Goal: Task Accomplishment & Management: Manage account settings

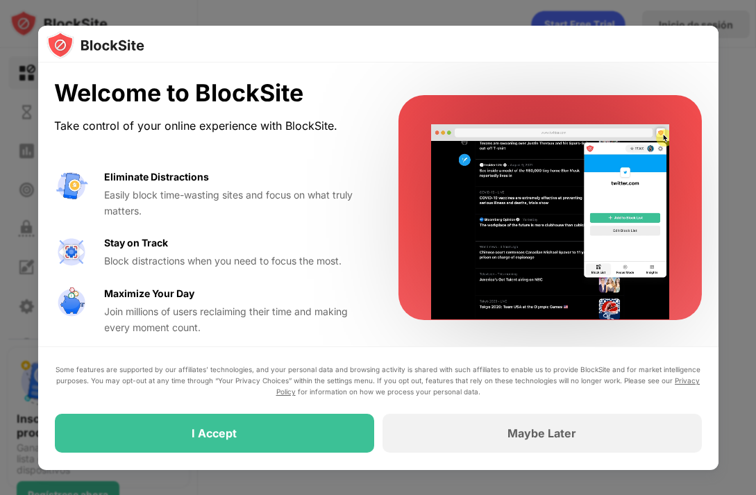
click at [731, 43] on div at bounding box center [378, 247] width 756 height 495
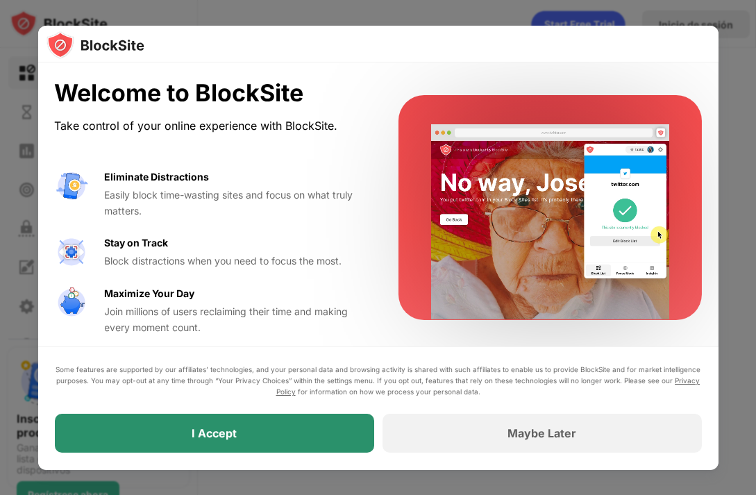
click at [199, 440] on div "I Accept" at bounding box center [214, 434] width 45 height 14
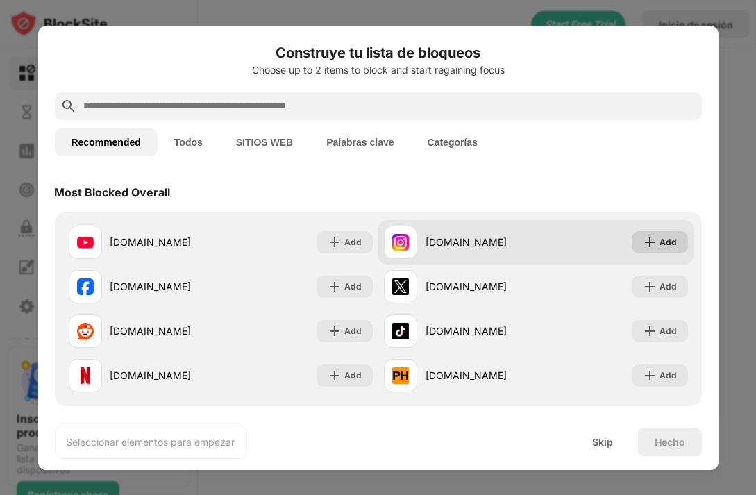
click at [661, 240] on div "Add" at bounding box center [667, 242] width 17 height 14
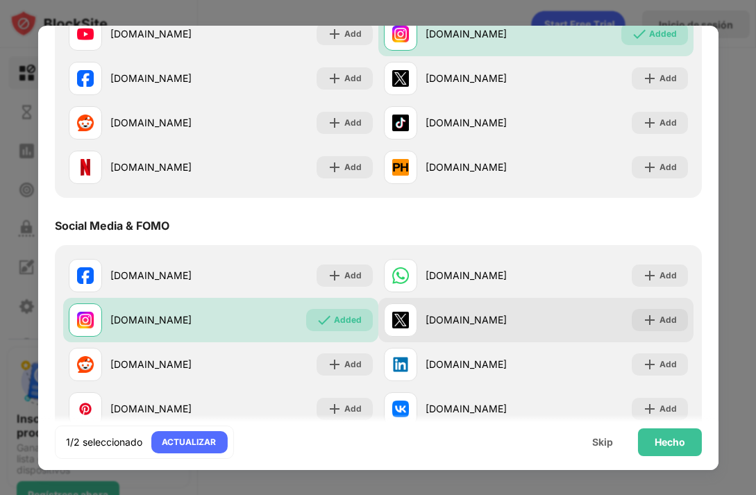
scroll to position [555, 0]
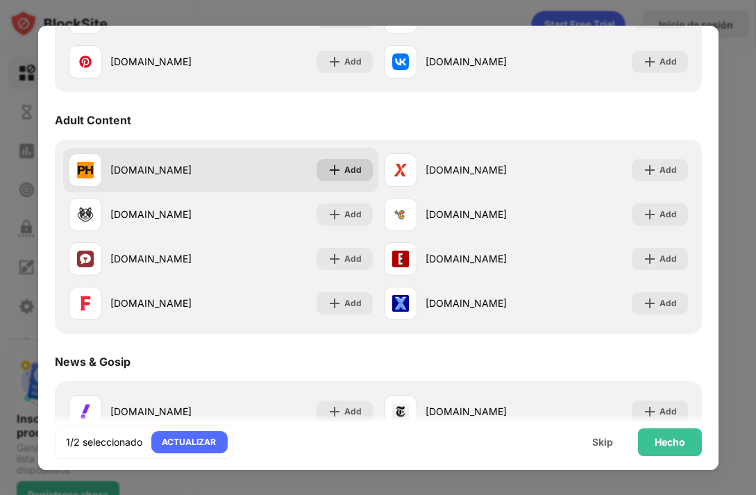
click at [328, 172] on img at bounding box center [335, 170] width 14 height 14
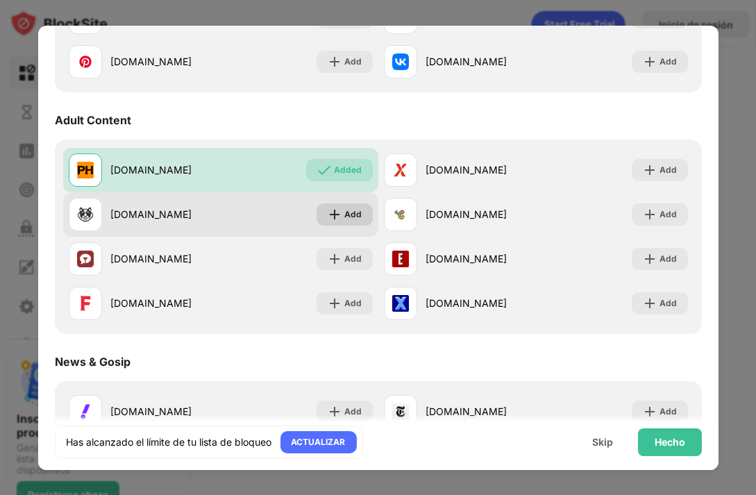
click at [344, 215] on div "Add" at bounding box center [352, 215] width 17 height 14
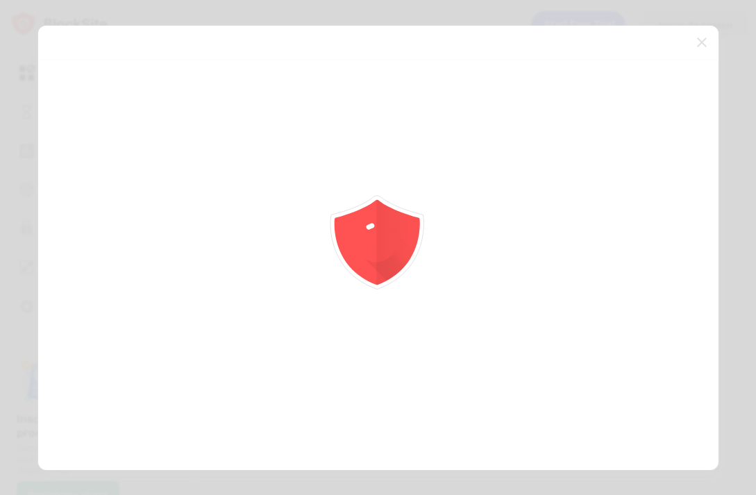
click at [346, 246] on icon "animation" at bounding box center [376, 237] width 99 height 99
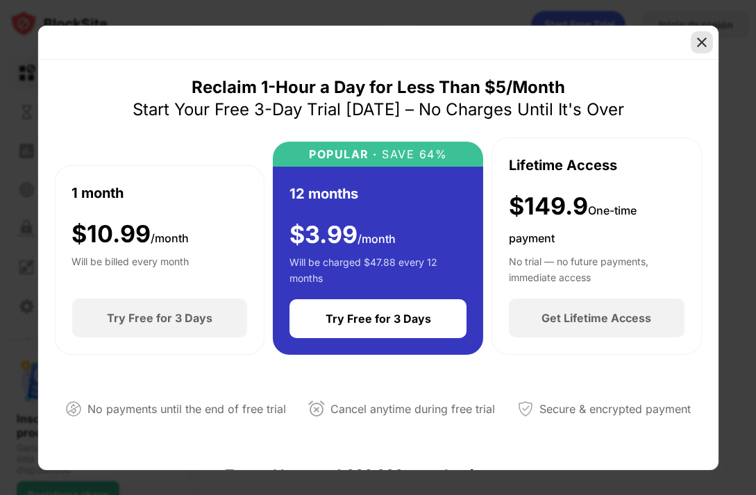
click at [700, 40] on img at bounding box center [702, 42] width 14 height 14
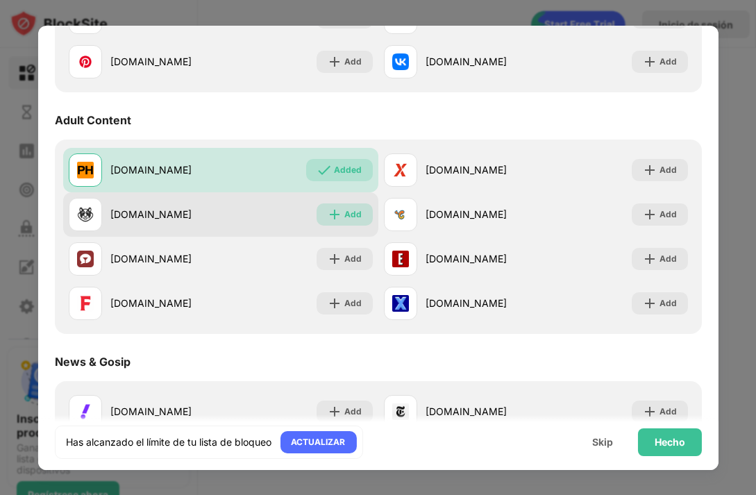
click at [335, 217] on img at bounding box center [335, 215] width 14 height 14
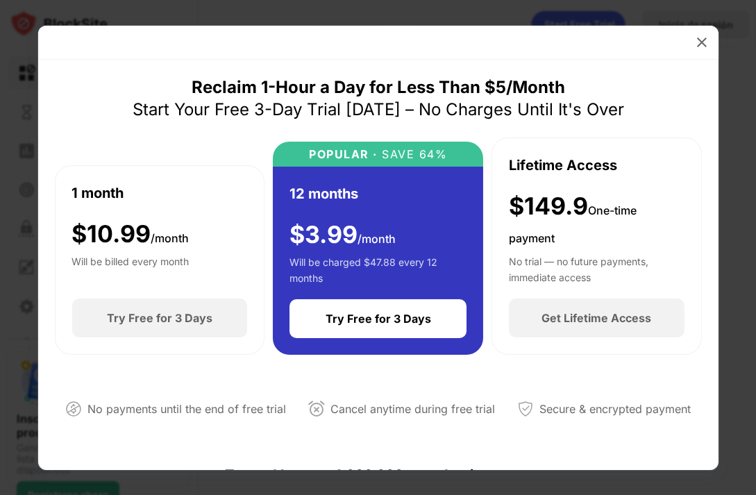
scroll to position [416, 0]
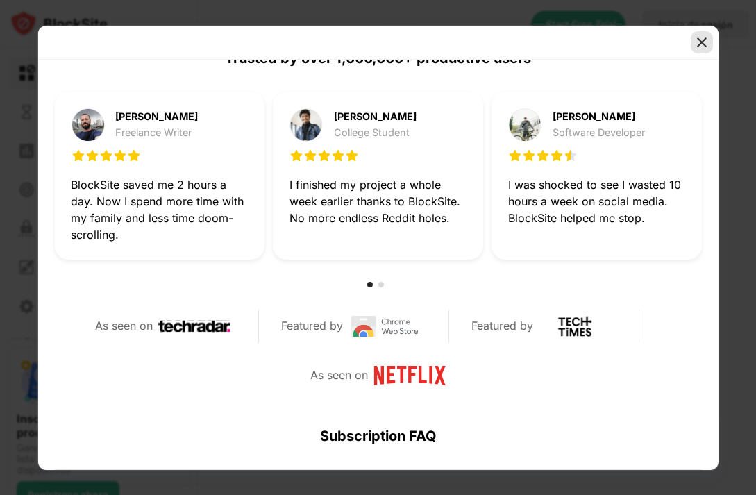
click at [695, 38] on img at bounding box center [702, 42] width 14 height 14
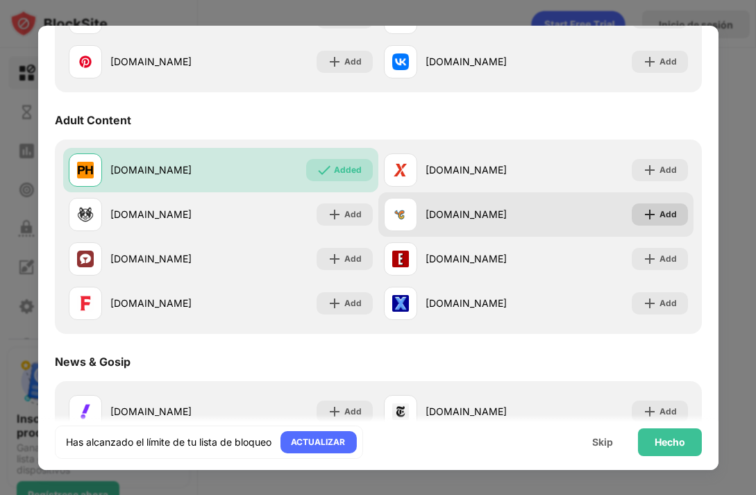
click at [659, 214] on div "Add" at bounding box center [667, 215] width 17 height 14
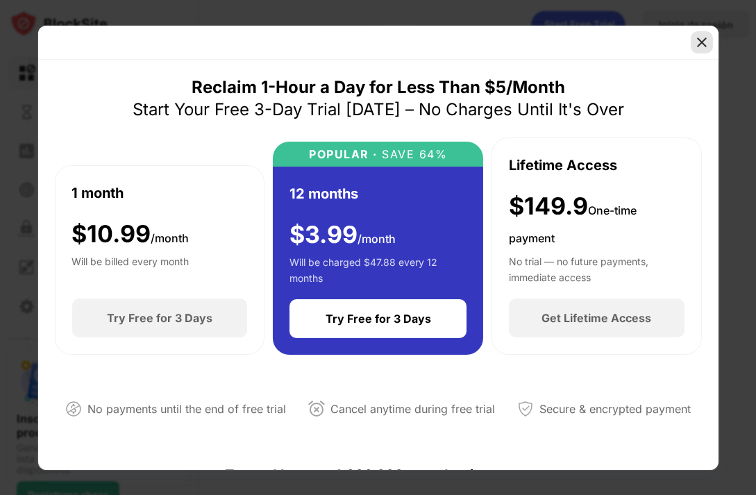
click at [714, 35] on div at bounding box center [377, 43] width 680 height 34
click at [709, 41] on div at bounding box center [702, 42] width 22 height 22
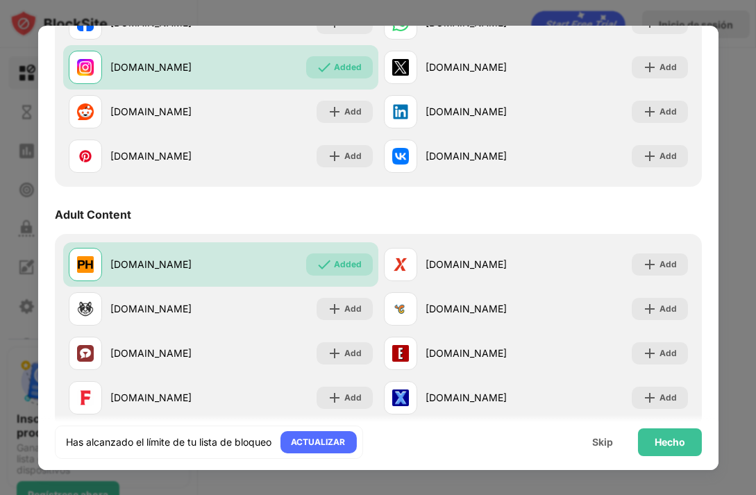
scroll to position [486, 0]
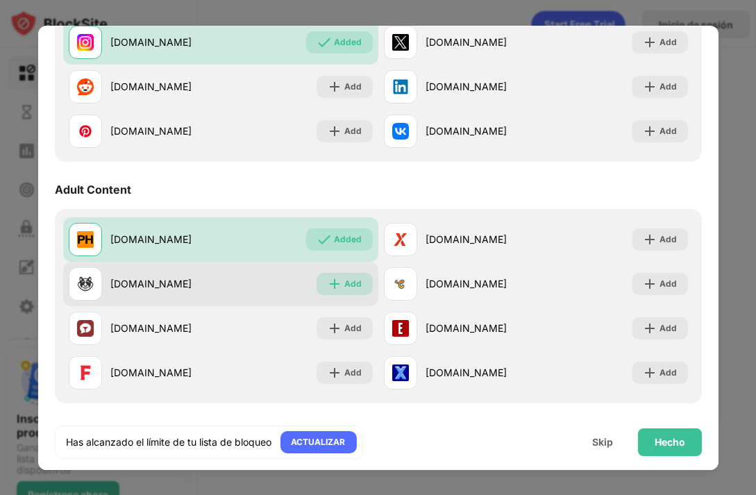
click at [339, 285] on div "Add" at bounding box center [344, 284] width 56 height 22
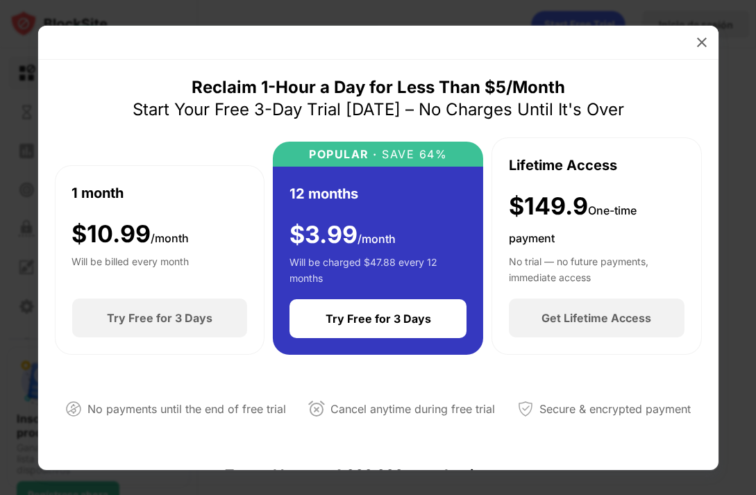
click at [689, 40] on div at bounding box center [377, 43] width 680 height 34
click at [700, 40] on img at bounding box center [702, 42] width 14 height 14
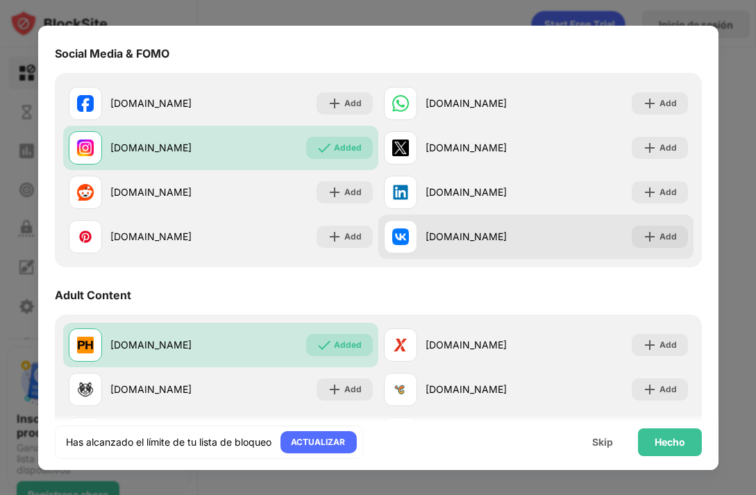
scroll to position [347, 0]
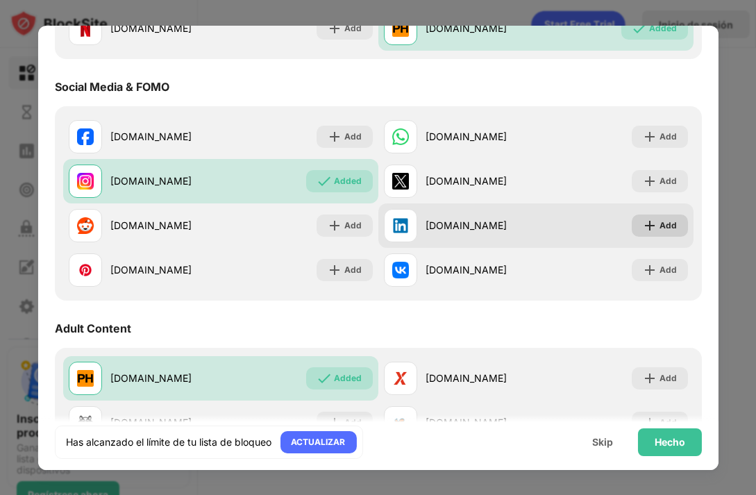
click at [645, 221] on img at bounding box center [650, 226] width 14 height 14
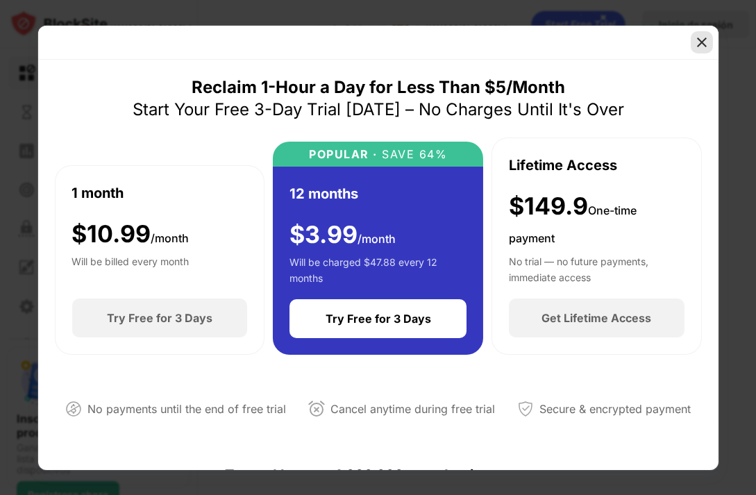
click at [701, 44] on img at bounding box center [702, 42] width 14 height 14
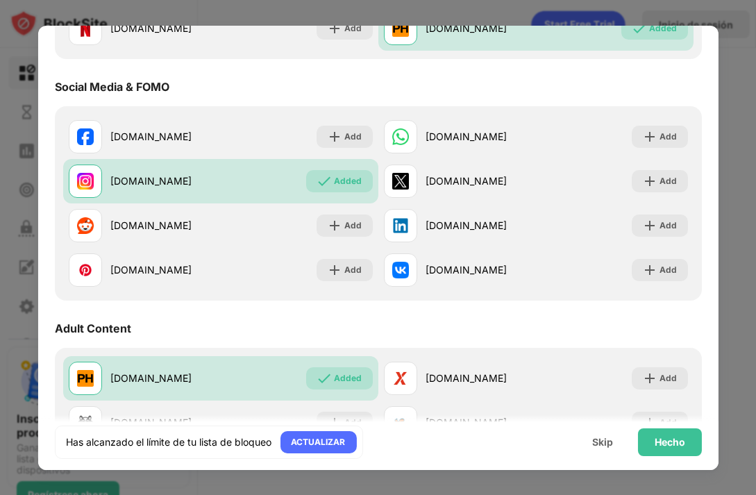
click at [729, 81] on div at bounding box center [378, 247] width 756 height 495
click at [607, 446] on div "Skip" at bounding box center [602, 442] width 21 height 11
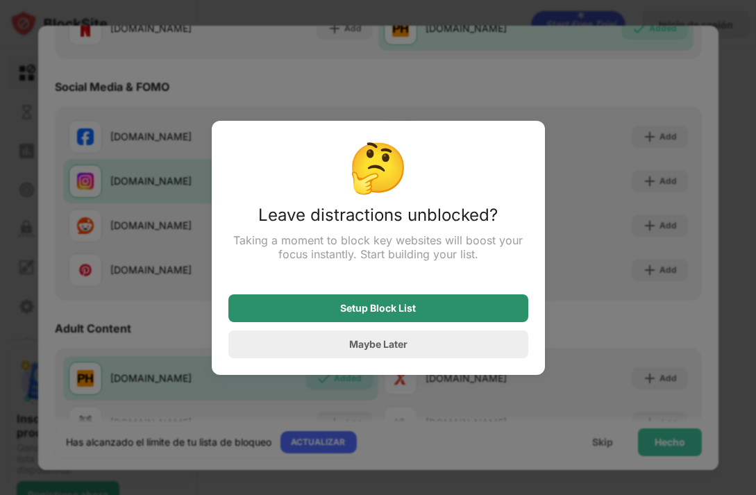
click at [412, 321] on div "Setup Block List" at bounding box center [378, 308] width 300 height 28
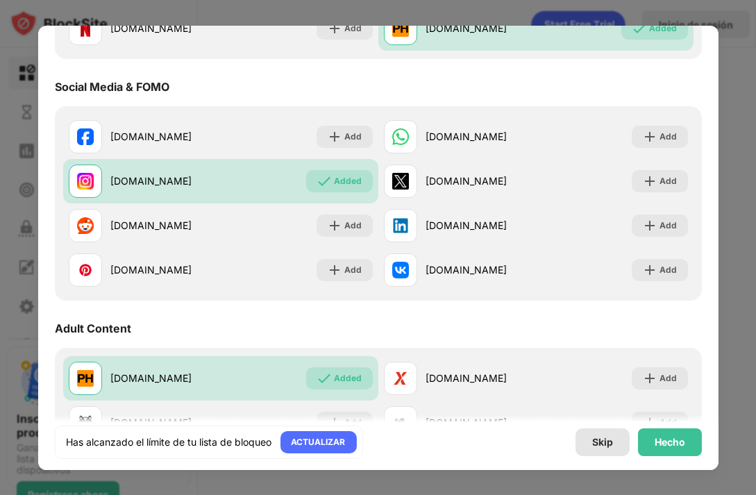
click at [609, 447] on div "Skip" at bounding box center [602, 442] width 21 height 11
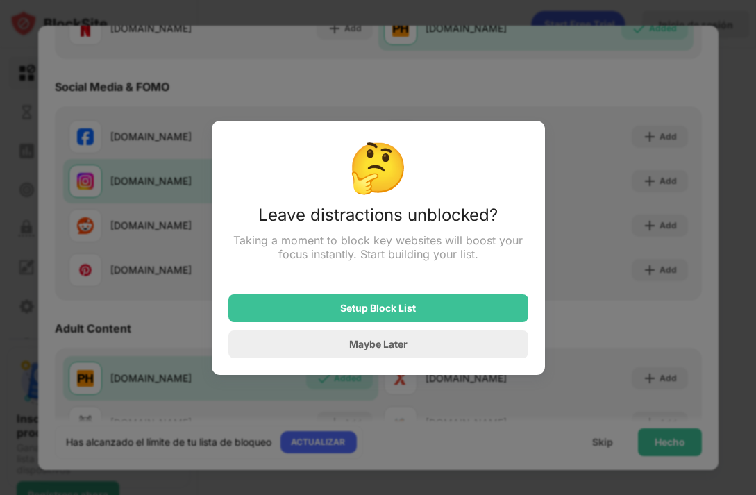
click at [356, 355] on div "Maybe Later" at bounding box center [378, 344] width 300 height 28
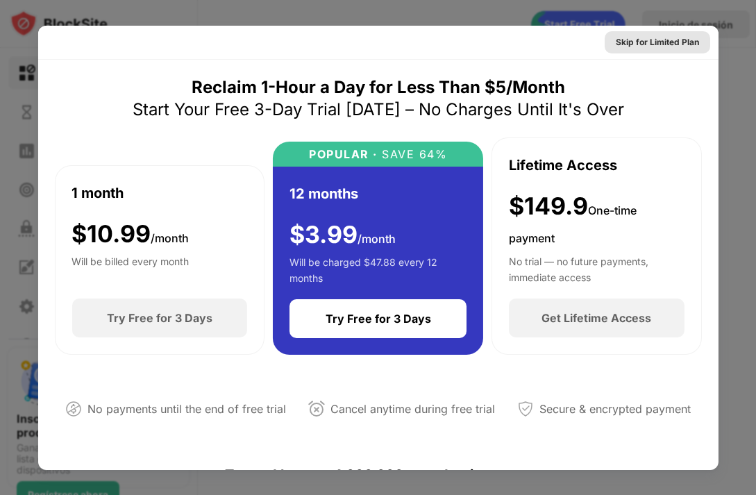
click at [658, 40] on div "Skip for Limited Plan" at bounding box center [657, 42] width 83 height 14
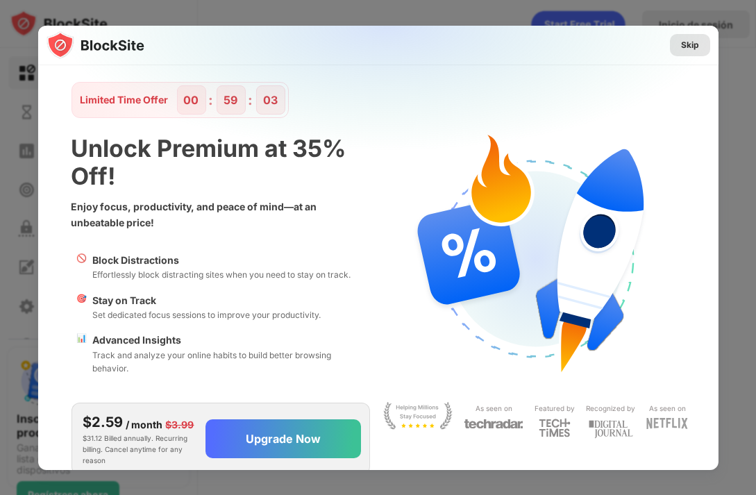
click at [681, 42] on div "Skip" at bounding box center [690, 45] width 18 height 14
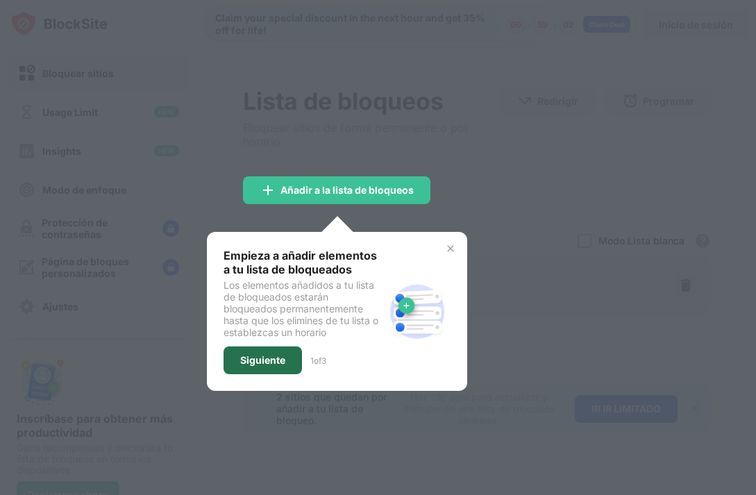
click at [261, 373] on div "Siguiente" at bounding box center [262, 360] width 78 height 28
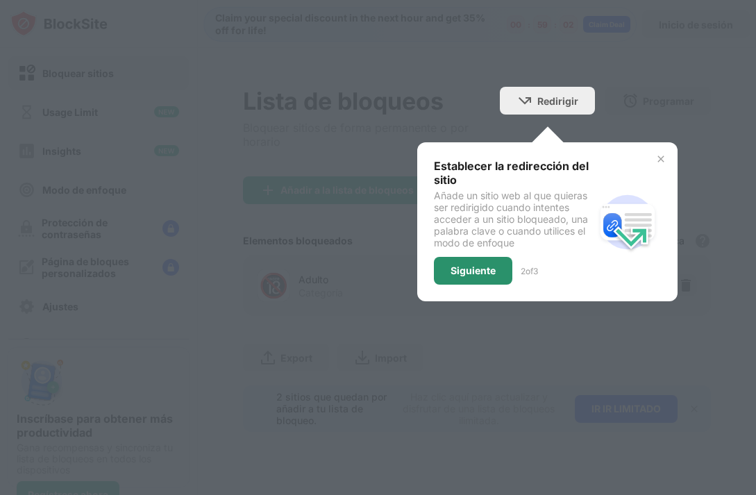
click at [445, 282] on div "Siguiente" at bounding box center [473, 271] width 78 height 28
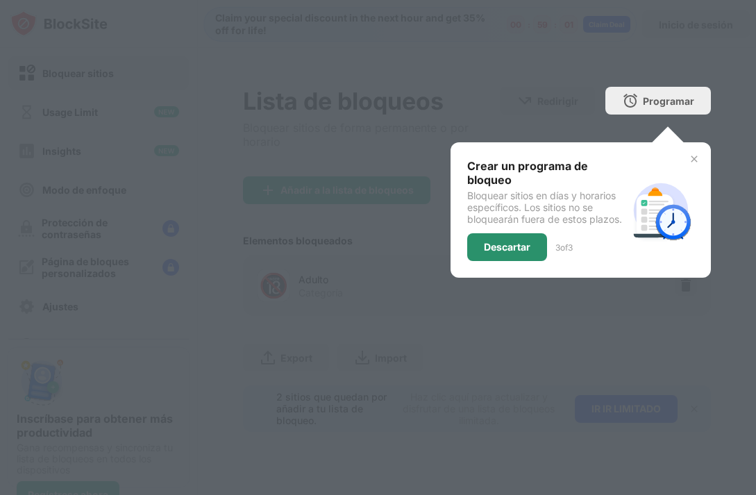
click at [517, 248] on div "Descartar" at bounding box center [507, 247] width 80 height 28
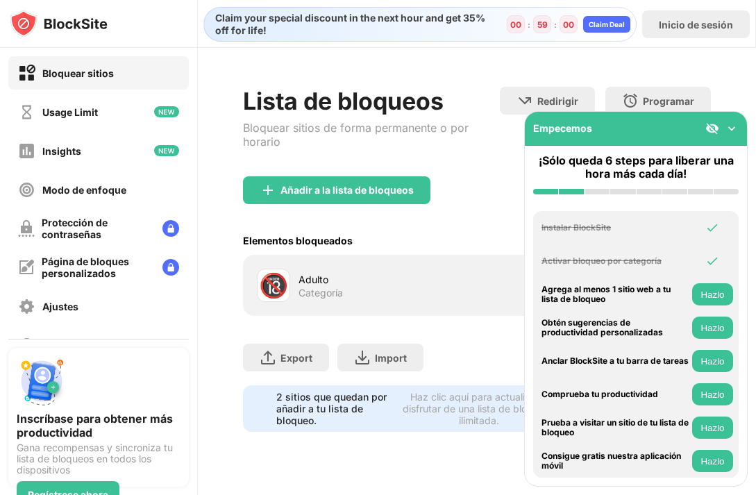
click at [731, 128] on img at bounding box center [732, 128] width 14 height 14
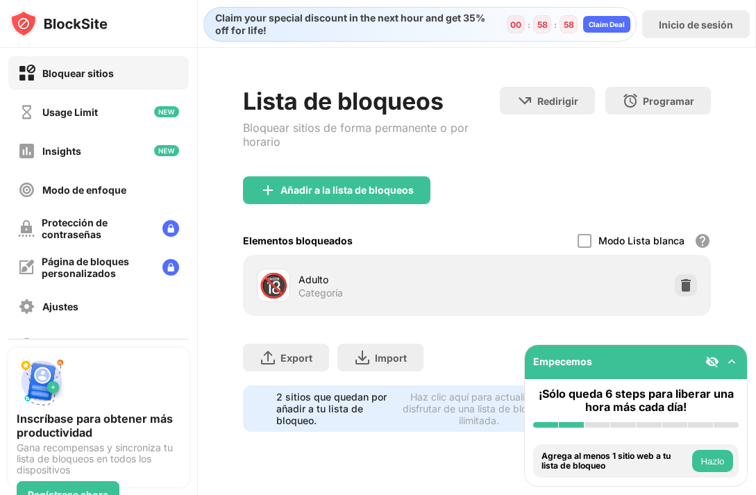
click at [498, 314] on div "🔞 Adulto Categoría" at bounding box center [476, 285] width 467 height 61
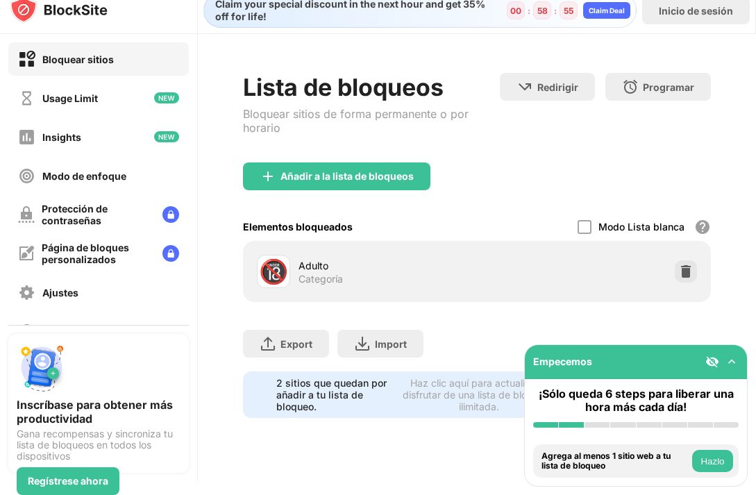
drag, startPoint x: 299, startPoint y: 246, endPoint x: 284, endPoint y: 252, distance: 16.5
click at [298, 246] on div "🔞 Adulto Categoría" at bounding box center [476, 271] width 467 height 61
click at [275, 260] on div "🔞" at bounding box center [273, 271] width 29 height 28
click at [682, 273] on img at bounding box center [686, 271] width 14 height 14
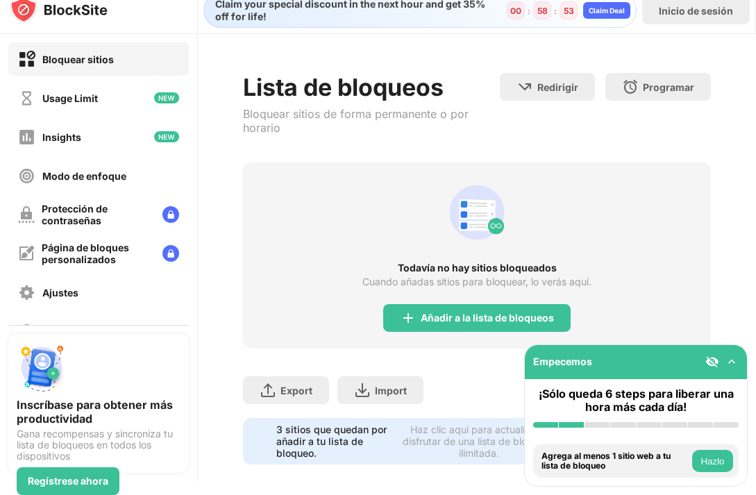
scroll to position [0, 0]
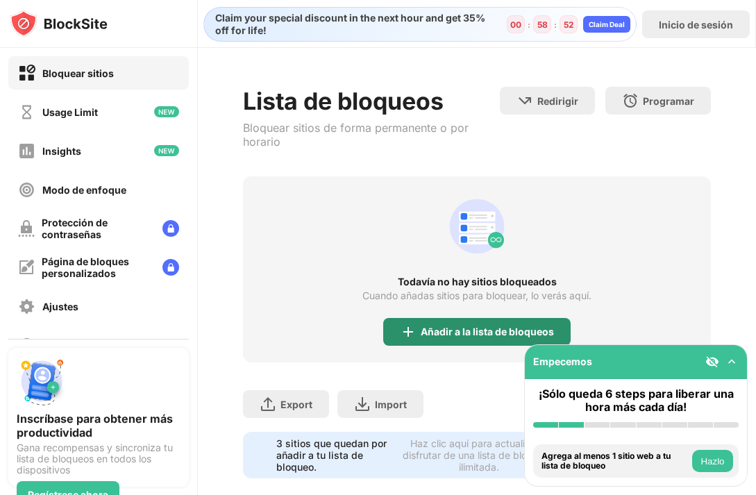
click at [476, 338] on div "Añadir a la lista de bloqueos" at bounding box center [476, 332] width 187 height 28
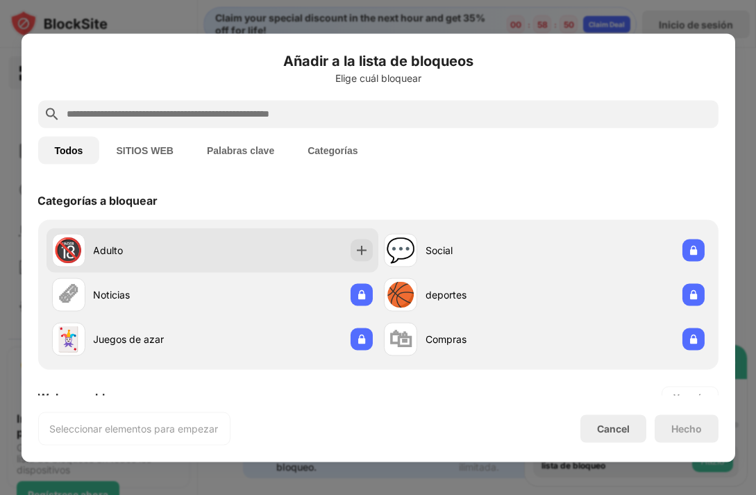
click at [341, 244] on div "🔞 Adulto" at bounding box center [212, 250] width 332 height 44
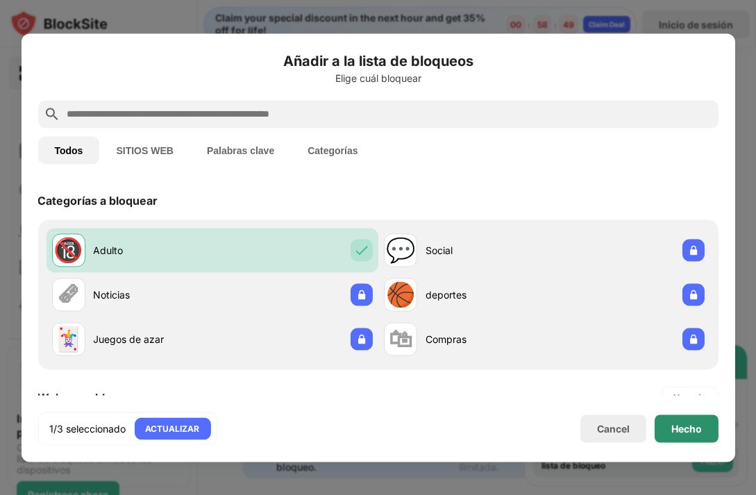
click at [681, 423] on div "Hecho" at bounding box center [686, 428] width 31 height 11
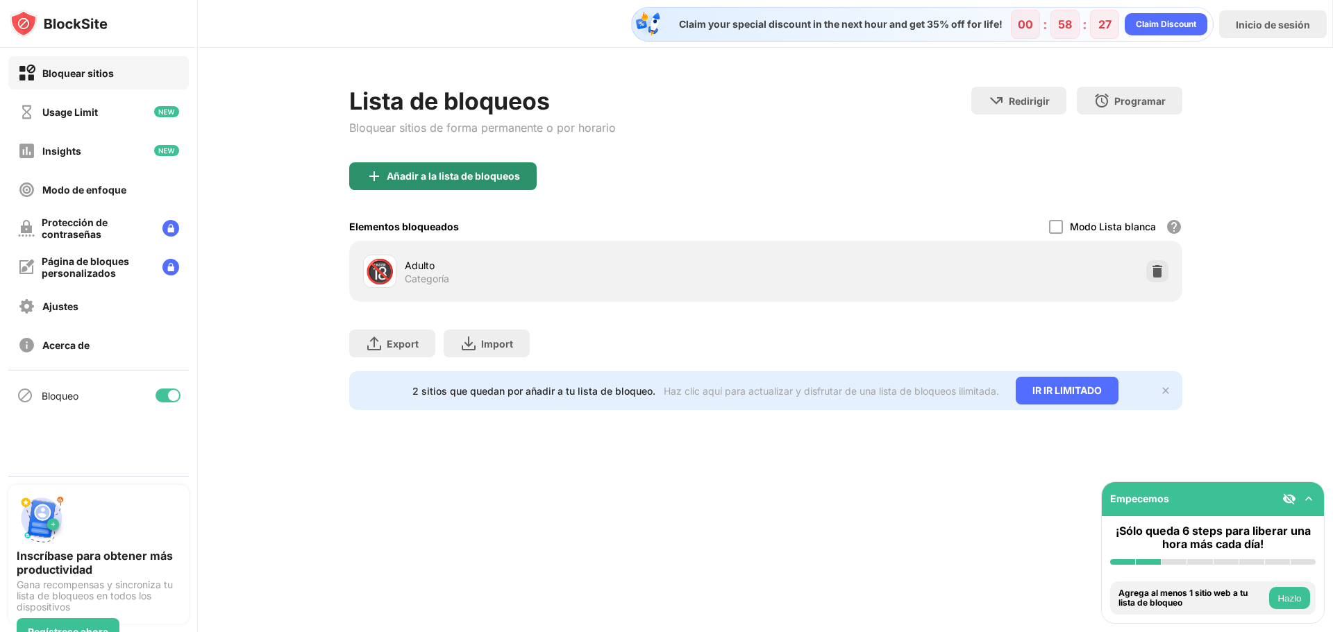
click at [462, 180] on div "Añadir a la lista de bloqueos" at bounding box center [453, 176] width 133 height 11
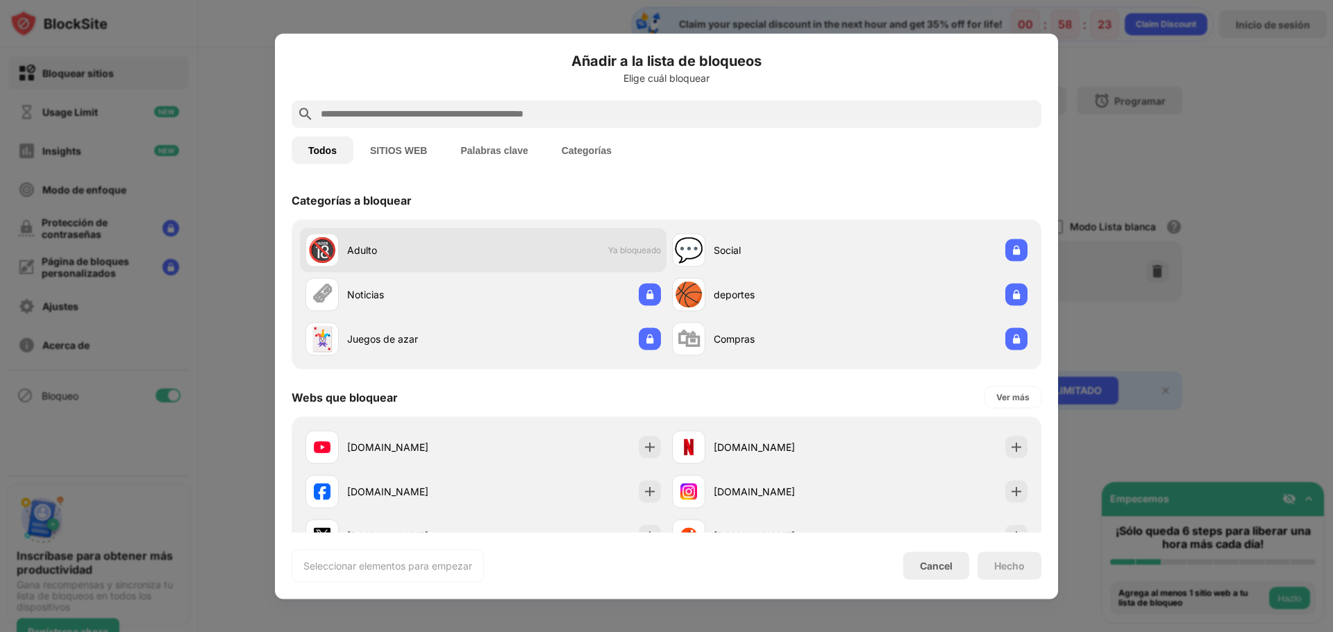
drag, startPoint x: 960, startPoint y: 244, endPoint x: 505, endPoint y: 263, distance: 455.7
click at [521, 263] on div "🔞 Adulto Ya bloqueado 💬 Social 🗞 Noticias 🏀 deportes 🃏 Juegos de azar 🛍 Compras" at bounding box center [666, 294] width 733 height 133
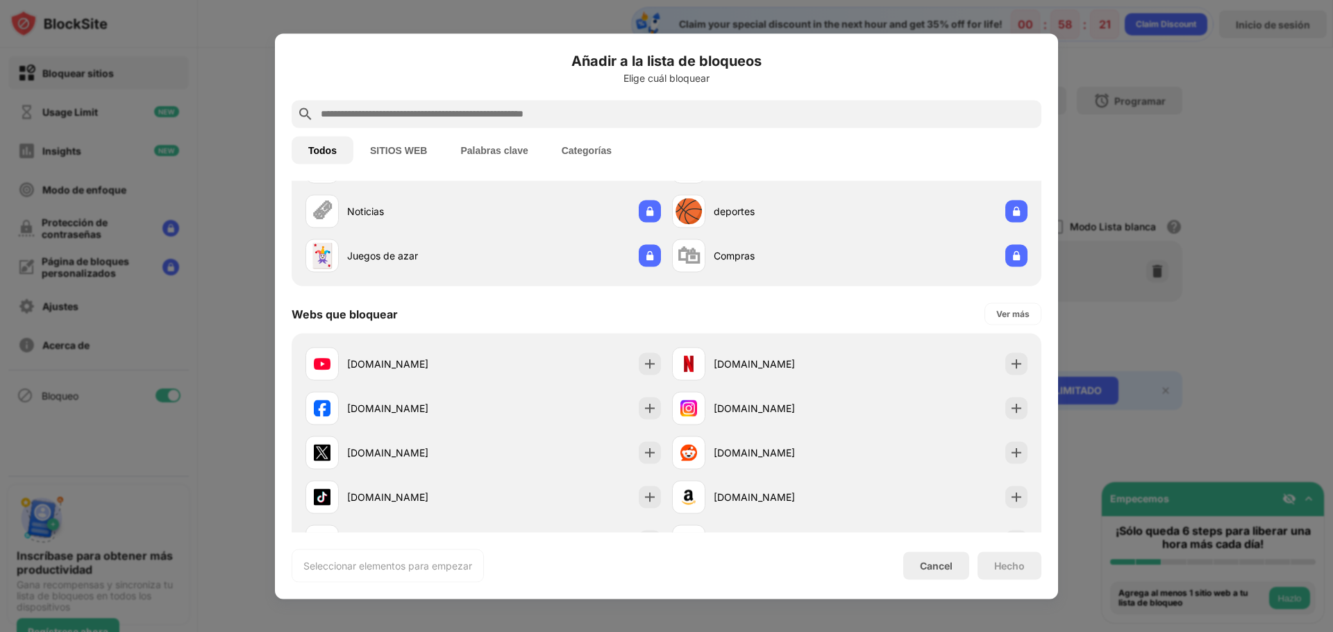
scroll to position [139, 0]
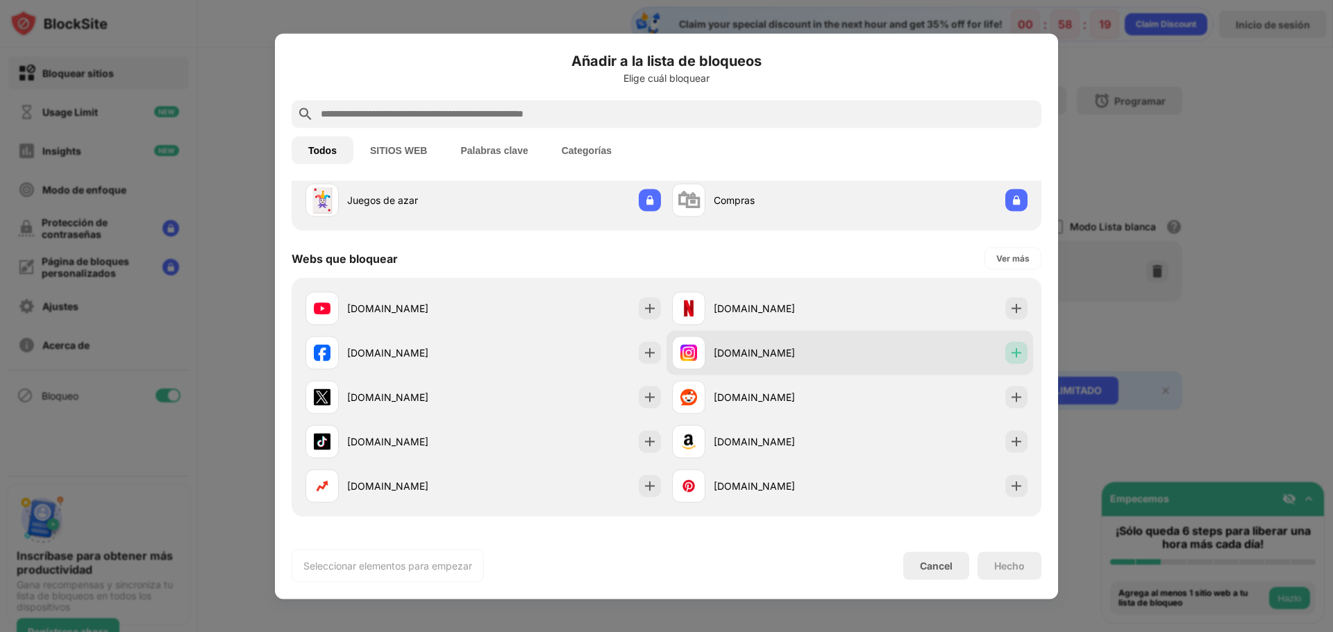
click at [755, 355] on img at bounding box center [1016, 353] width 14 height 14
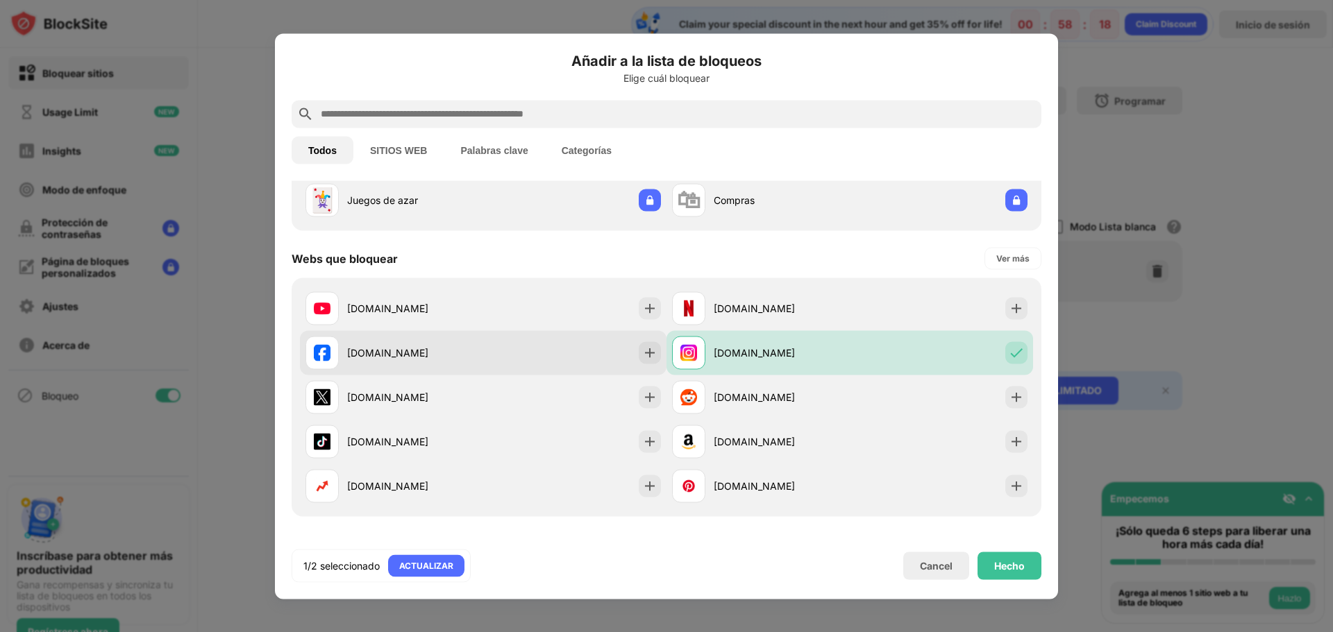
click at [632, 355] on div "facebook.com" at bounding box center [483, 352] width 366 height 44
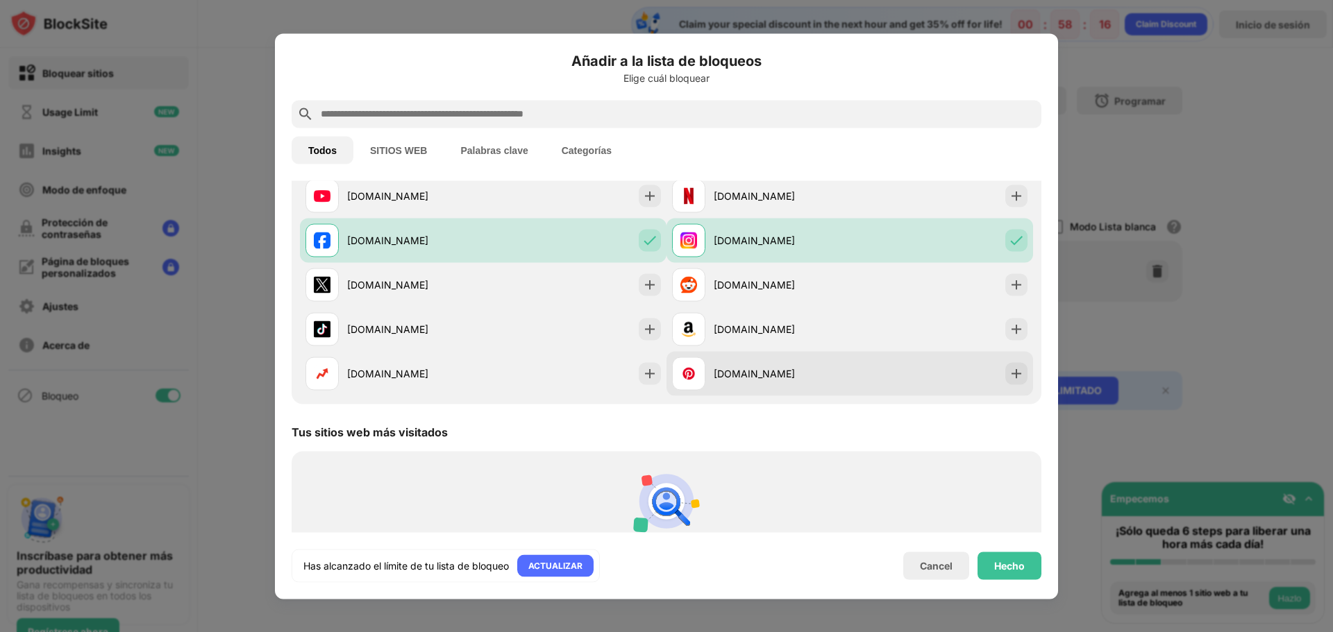
scroll to position [278, 0]
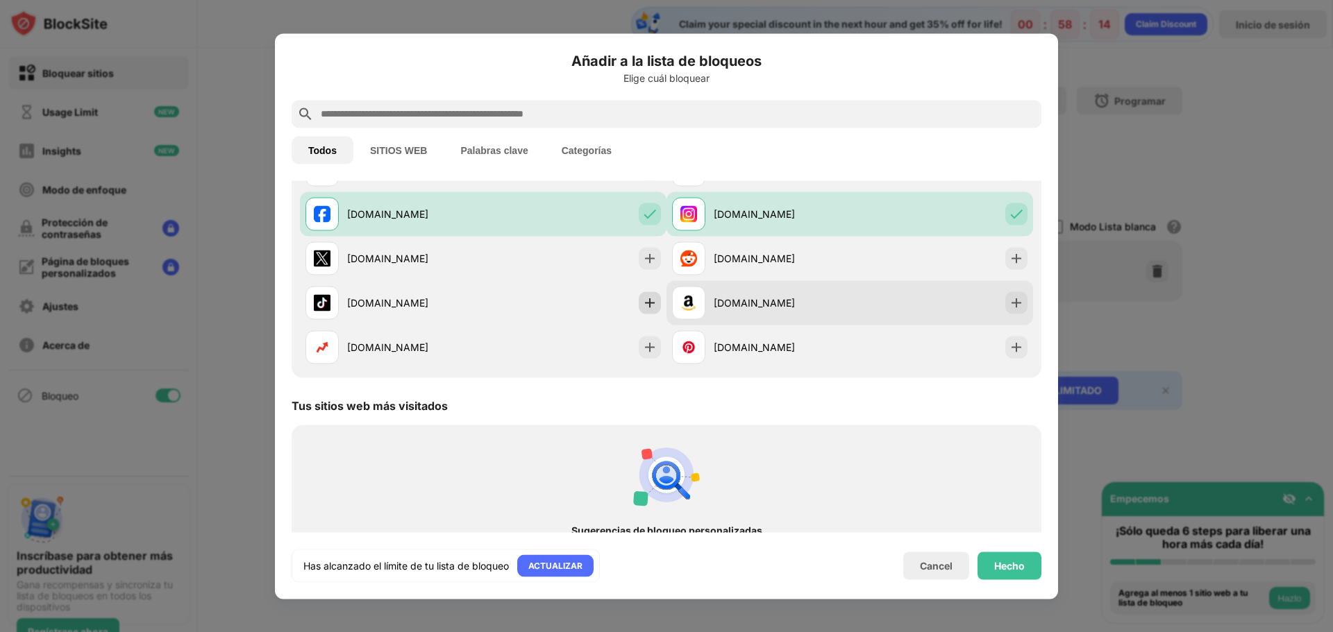
click at [666, 298] on div "amazon.com" at bounding box center [849, 302] width 366 height 44
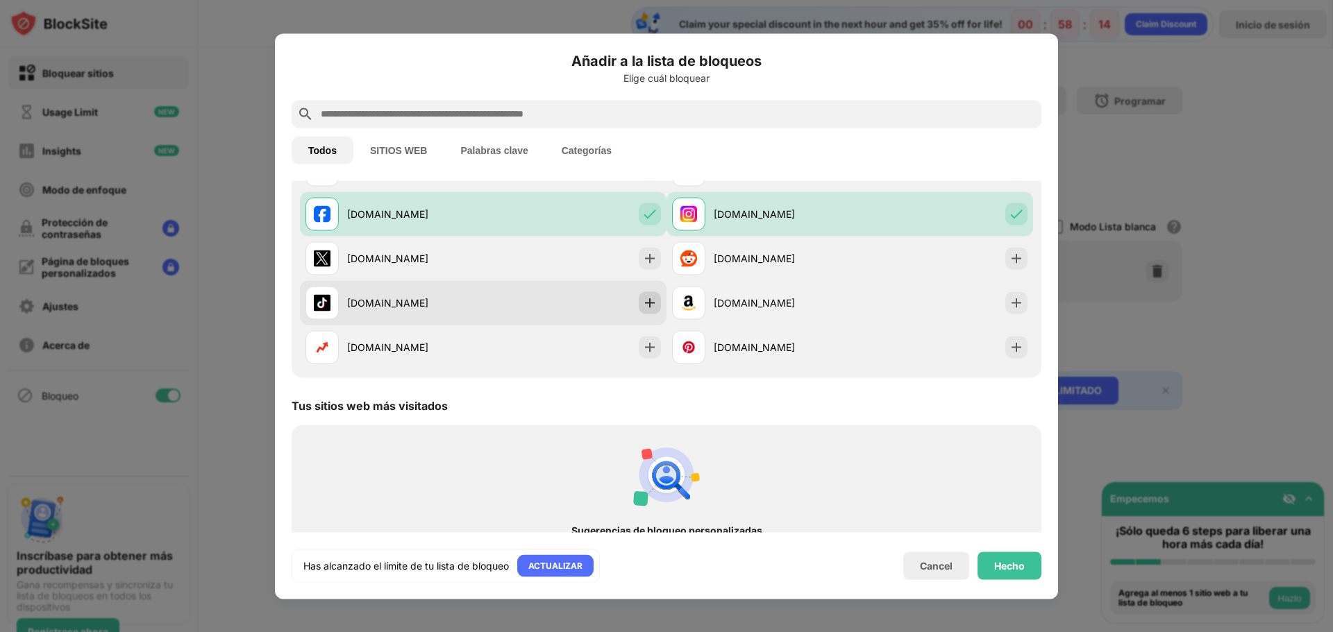
click at [643, 298] on img at bounding box center [650, 303] width 14 height 14
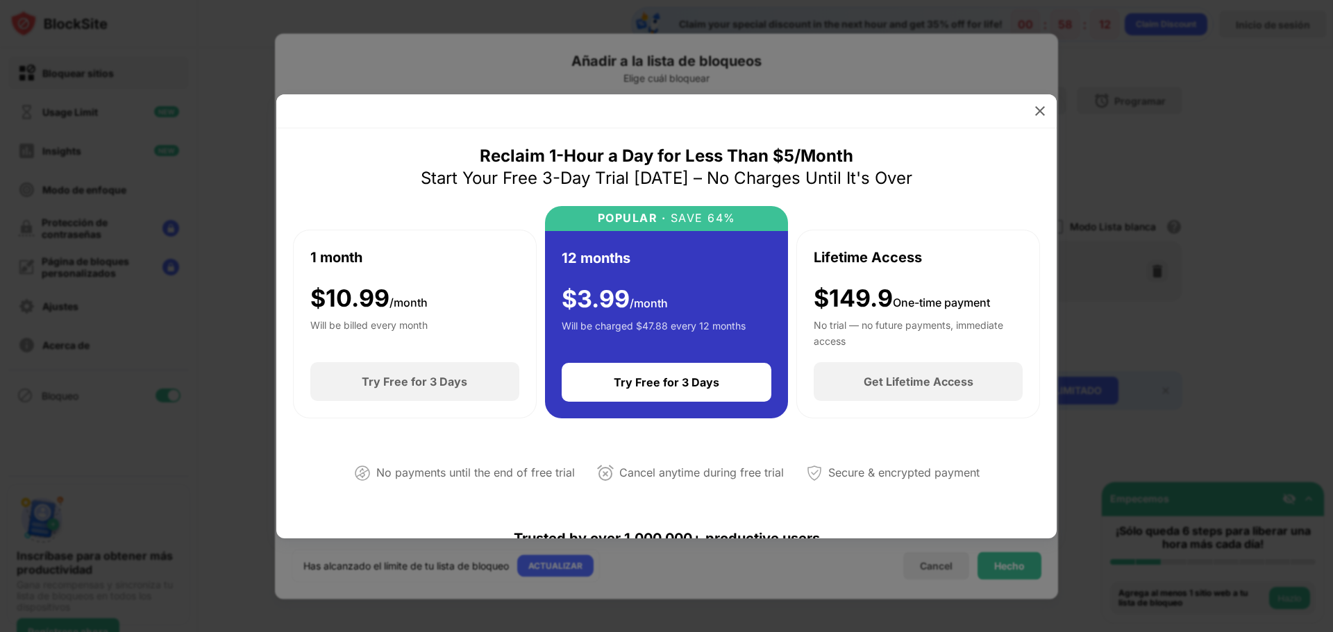
click at [755, 115] on div at bounding box center [666, 111] width 780 height 34
click at [755, 112] on div at bounding box center [1040, 111] width 22 height 22
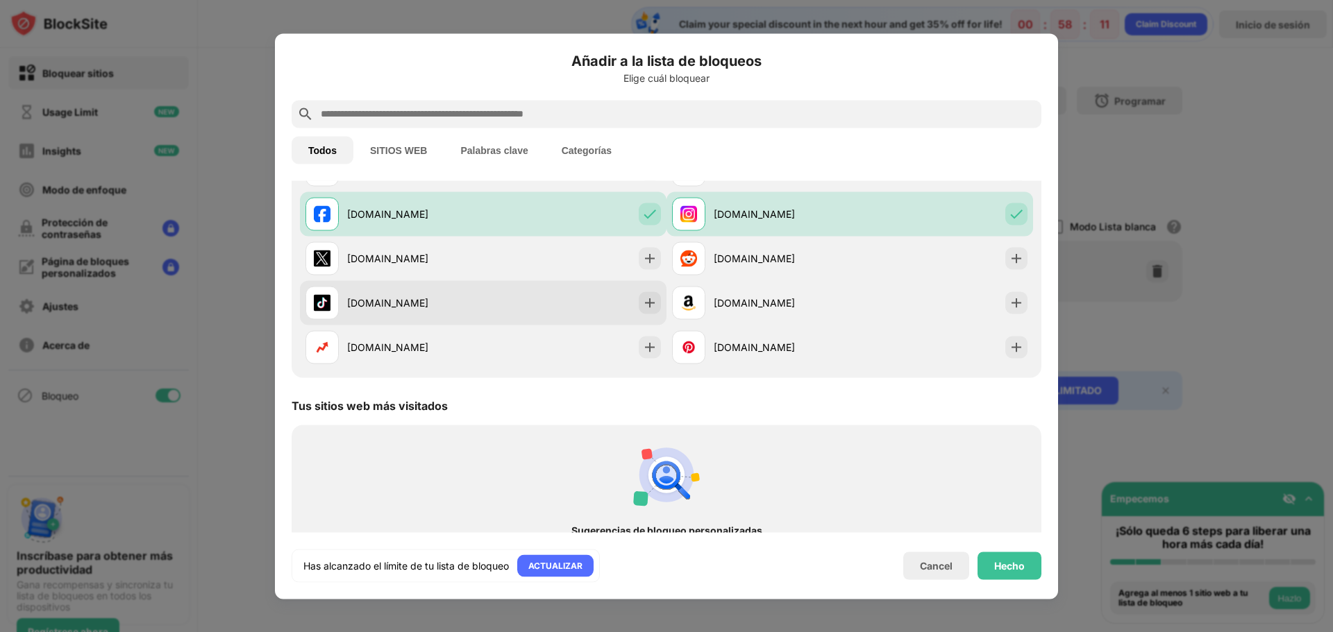
click at [411, 319] on div "tiktok.com" at bounding box center [483, 302] width 366 height 44
click at [421, 303] on div "tiktok.com" at bounding box center [415, 303] width 136 height 15
click at [643, 304] on img at bounding box center [650, 303] width 14 height 14
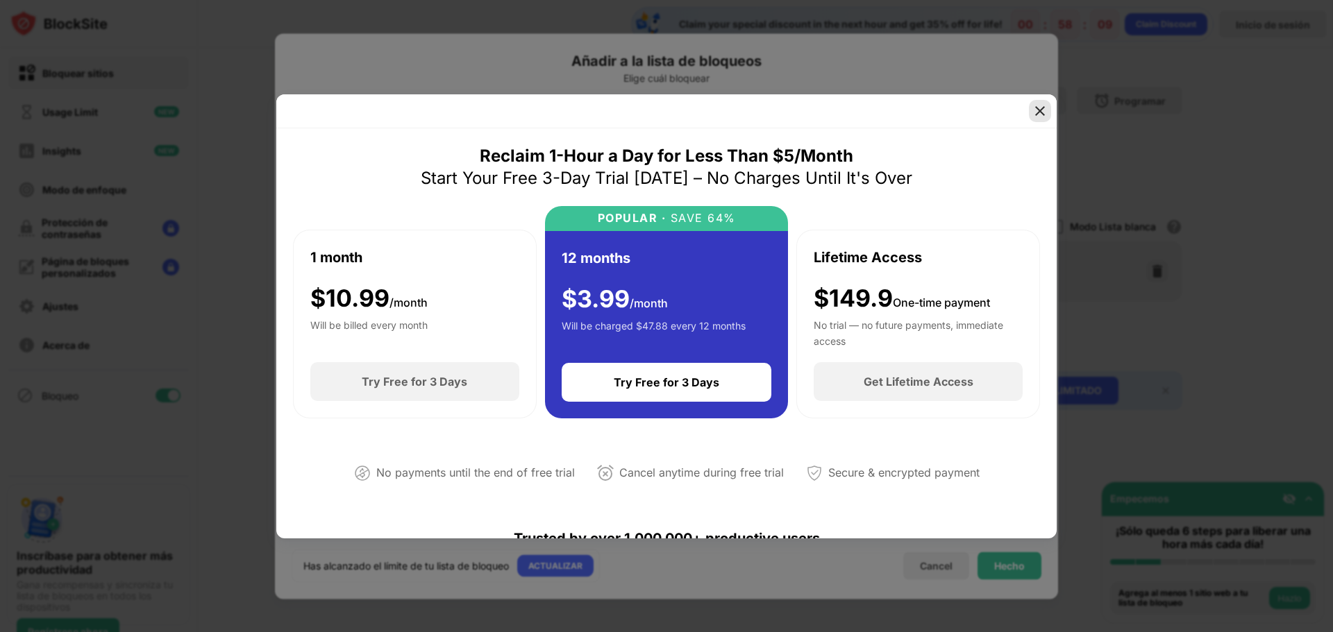
click at [755, 113] on img at bounding box center [1040, 111] width 14 height 14
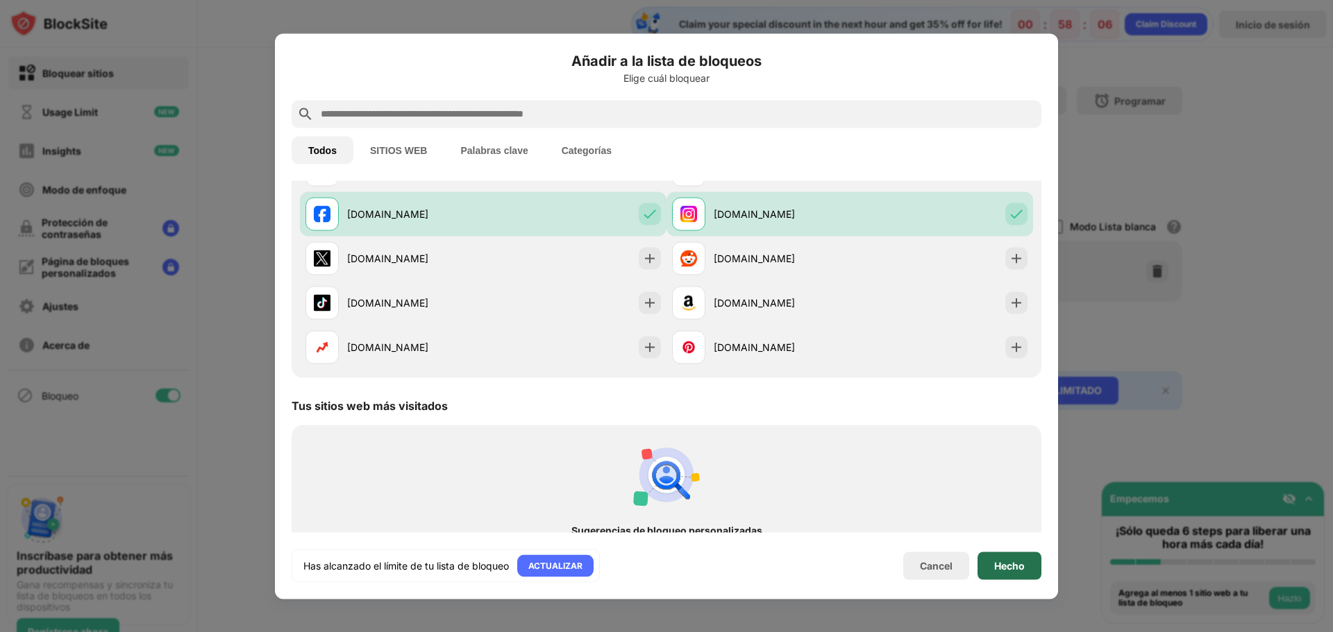
click at [755, 494] on div "Hecho" at bounding box center [1009, 565] width 31 height 11
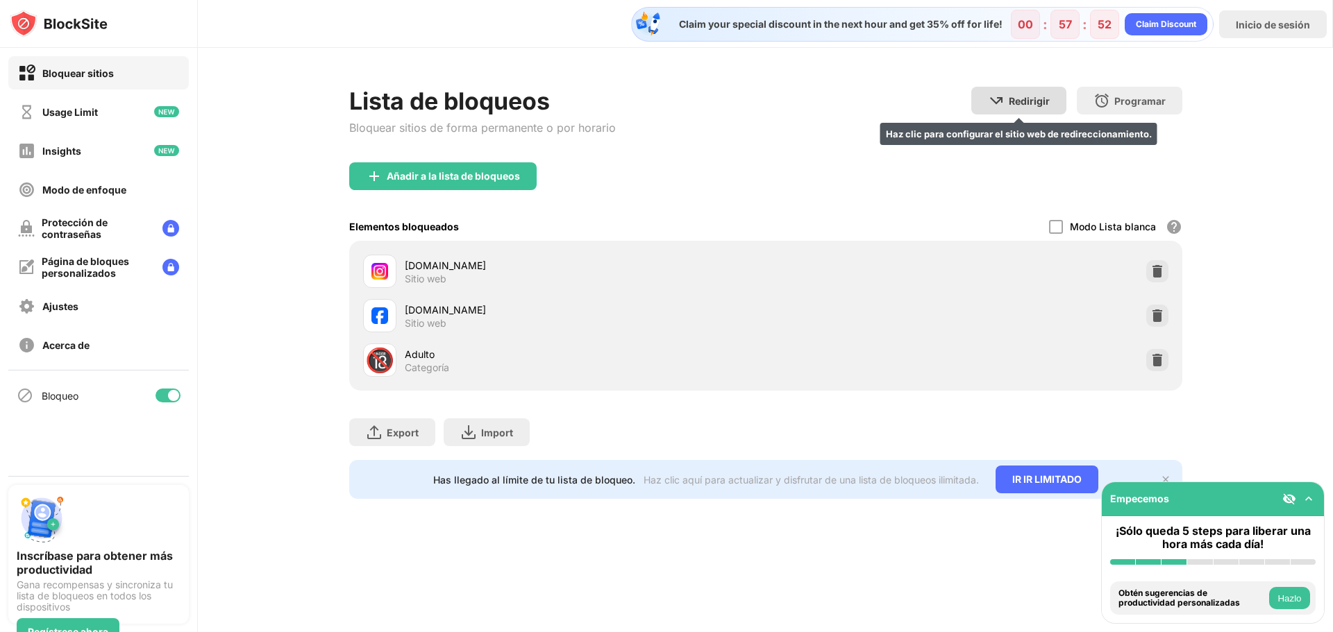
click at [755, 101] on div "Redirigir Haz clic para configurar el sitio web de redireccionamiento." at bounding box center [1018, 101] width 95 height 28
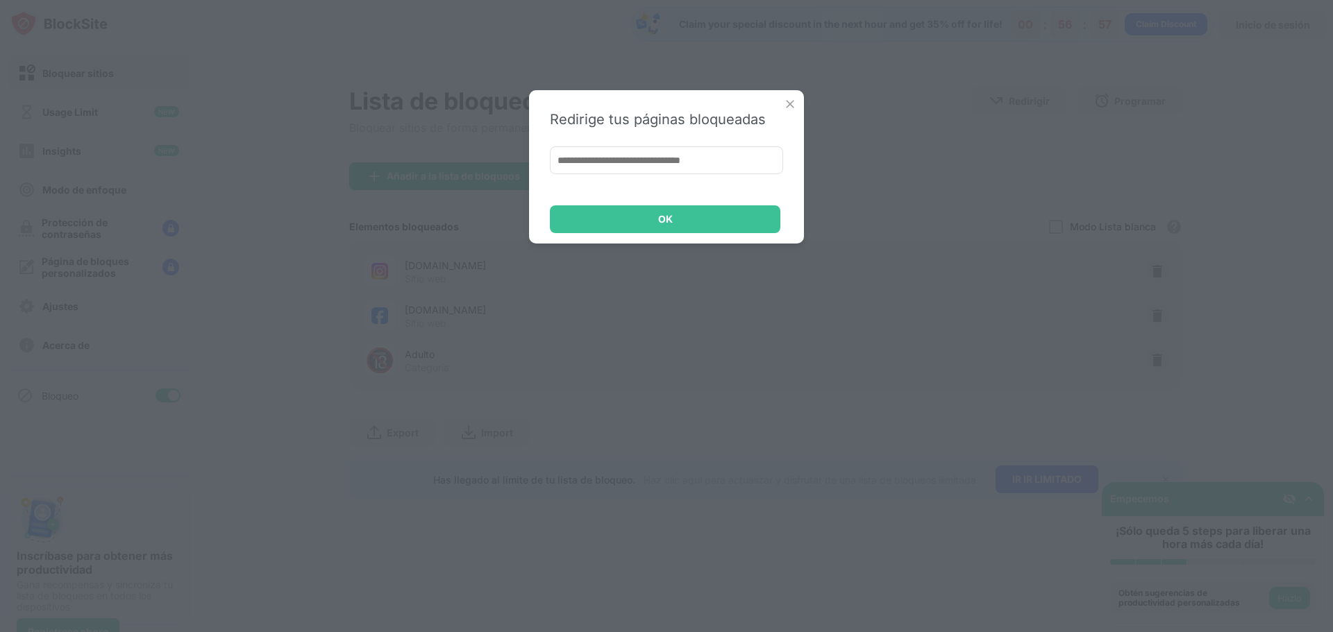
click at [633, 158] on input at bounding box center [666, 160] width 233 height 28
paste input "**********"
type input "**********"
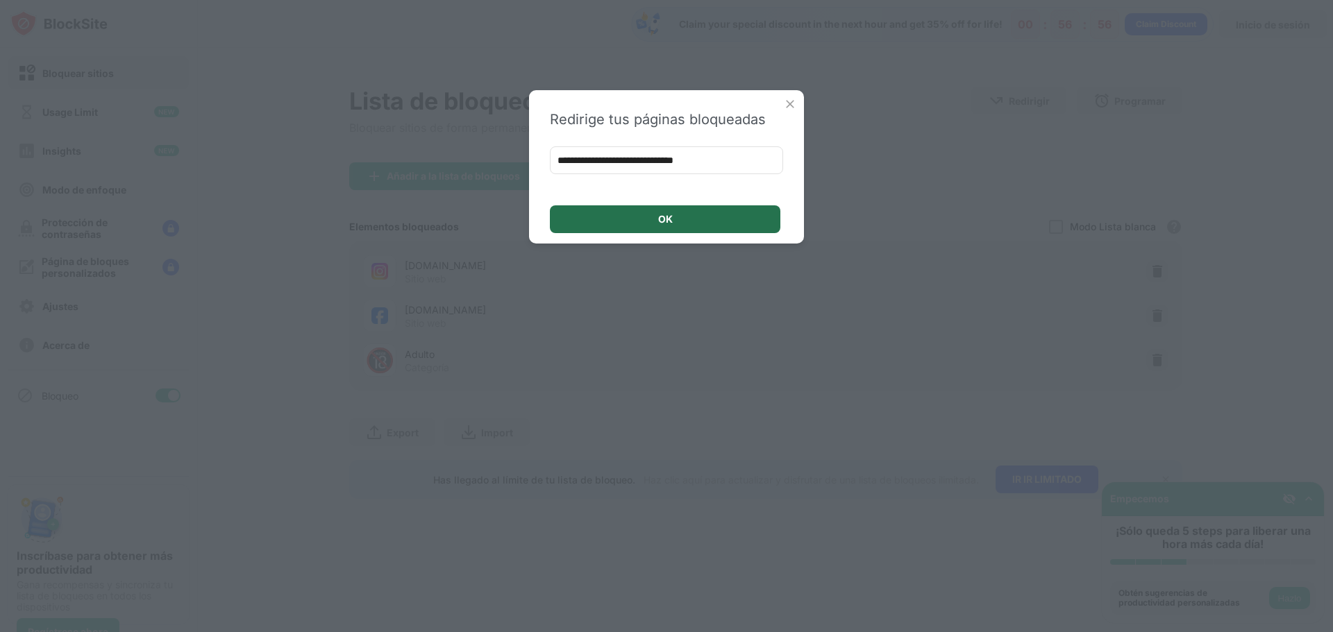
click at [675, 221] on div "OK" at bounding box center [665, 219] width 230 height 28
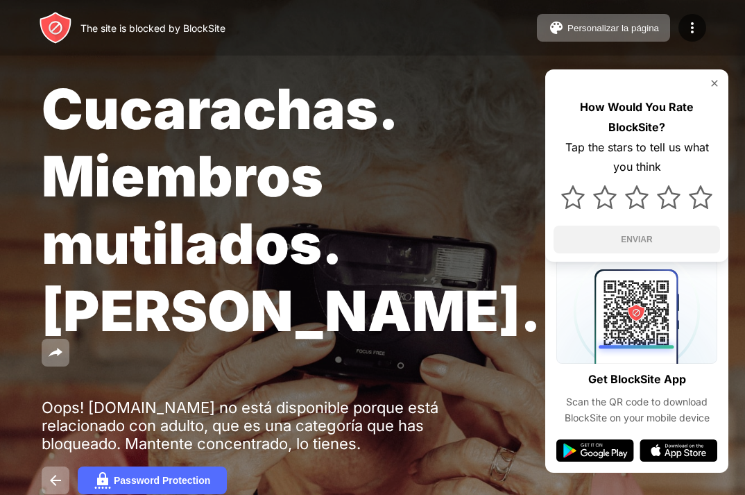
click at [292, 118] on span "Cucarachas. Miembros mutilados. [PERSON_NAME]." at bounding box center [292, 209] width 500 height 269
